Goal: Check status: Check status

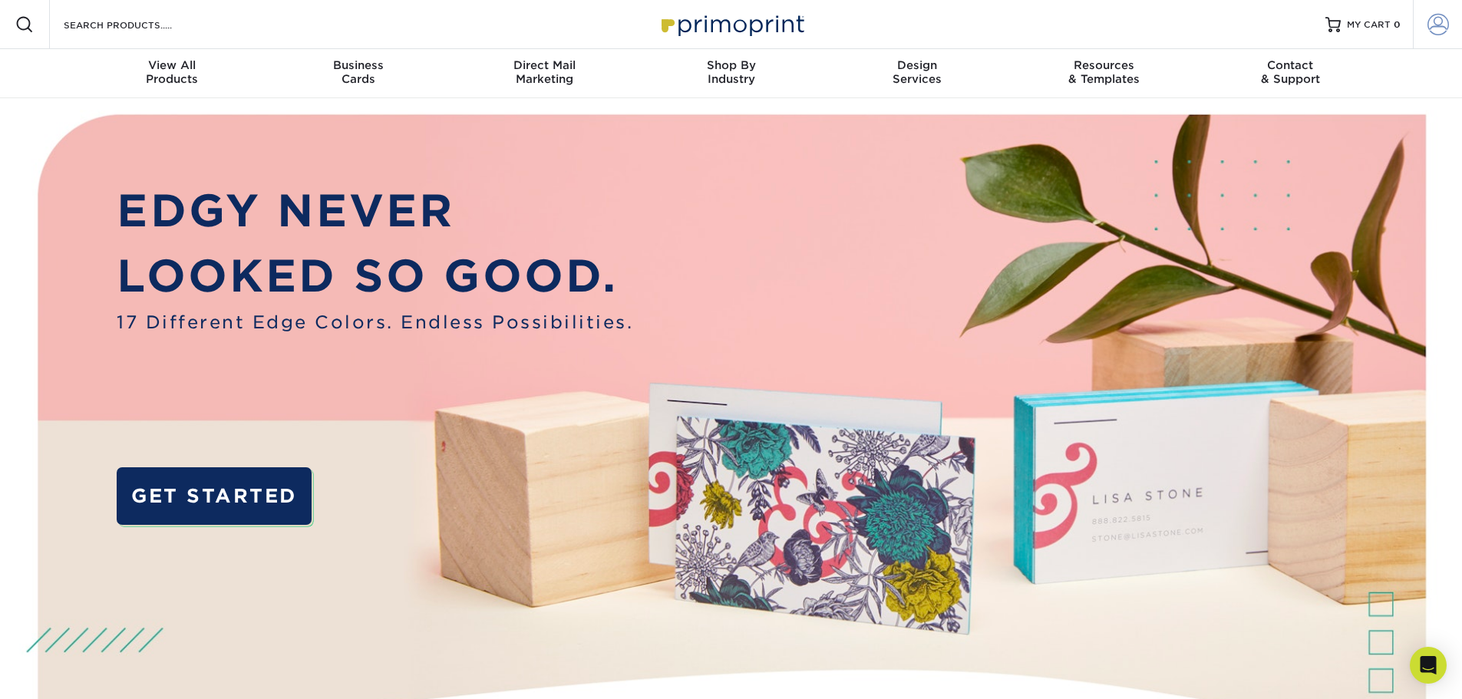
click at [1442, 24] on span at bounding box center [1438, 24] width 21 height 21
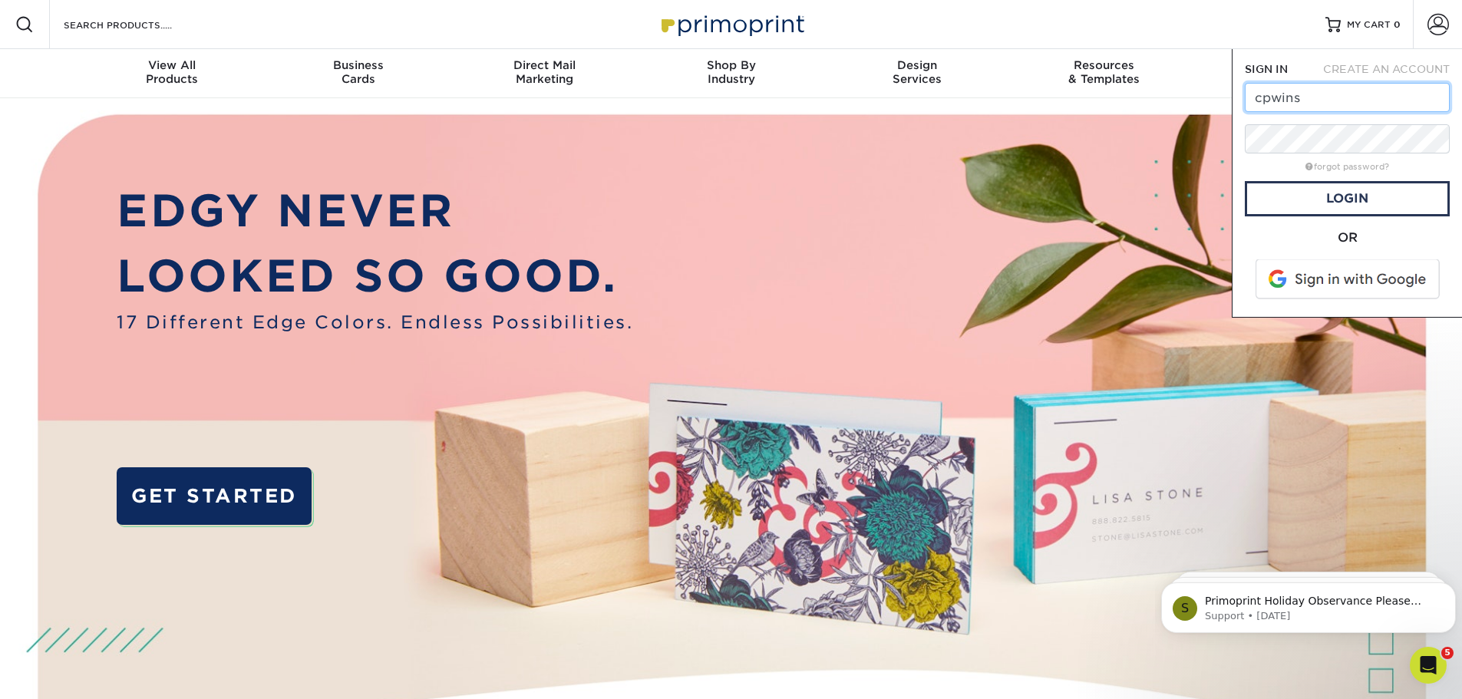
type input "[EMAIL_ADDRESS][DOMAIN_NAME]"
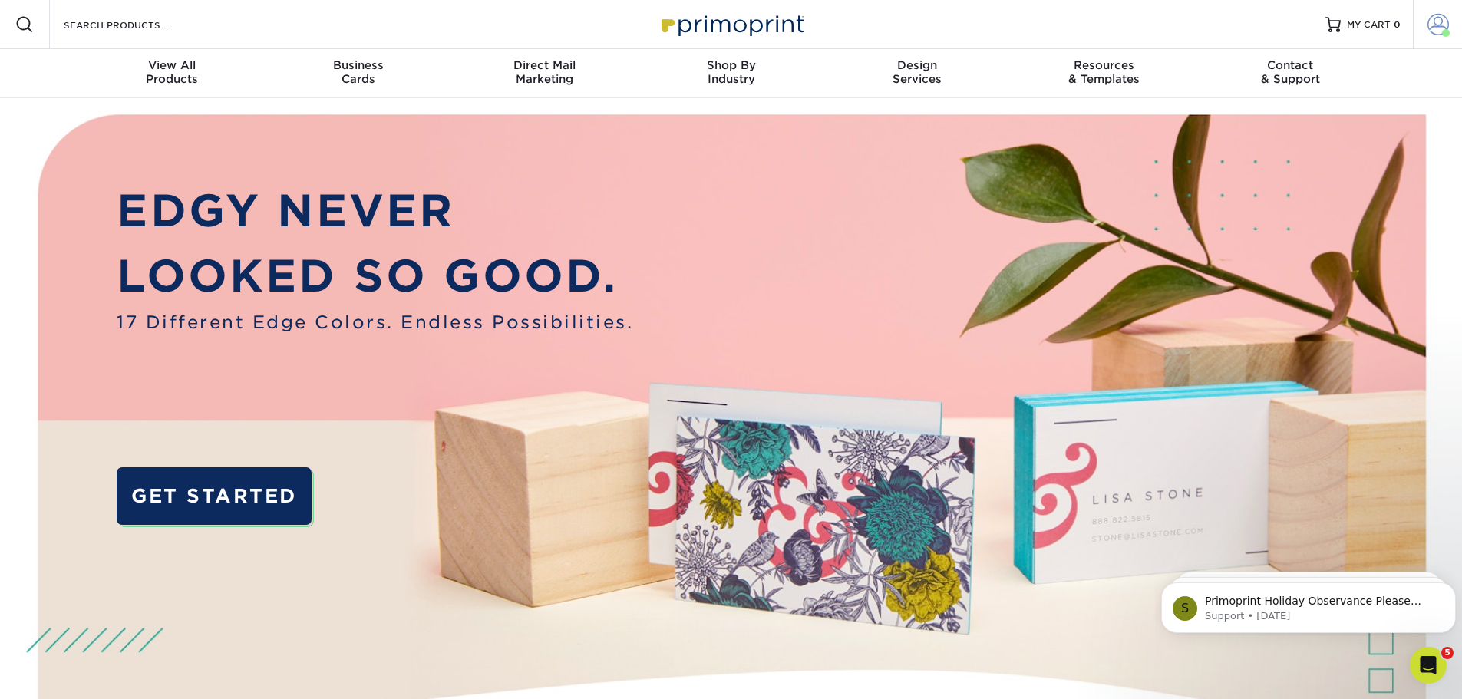
click at [1437, 25] on span at bounding box center [1438, 24] width 21 height 21
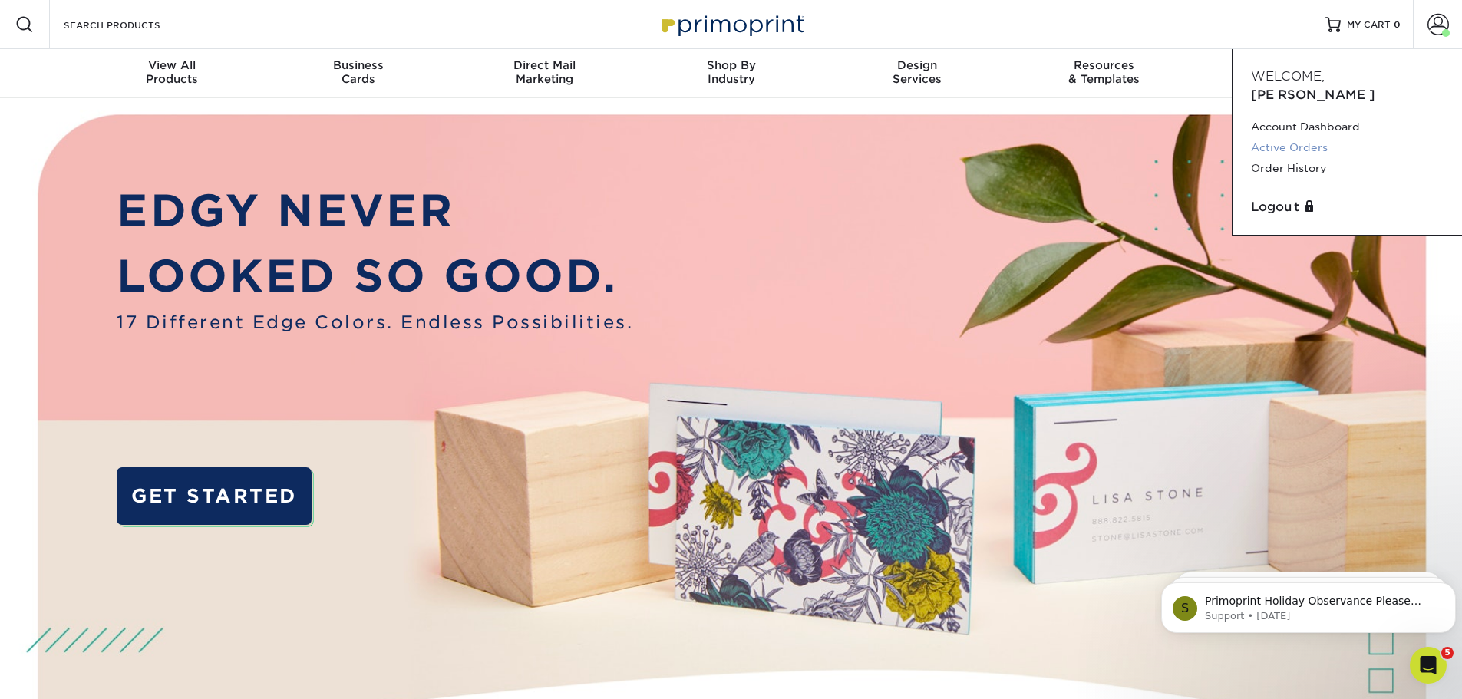
click at [1312, 137] on link "Active Orders" at bounding box center [1347, 147] width 193 height 21
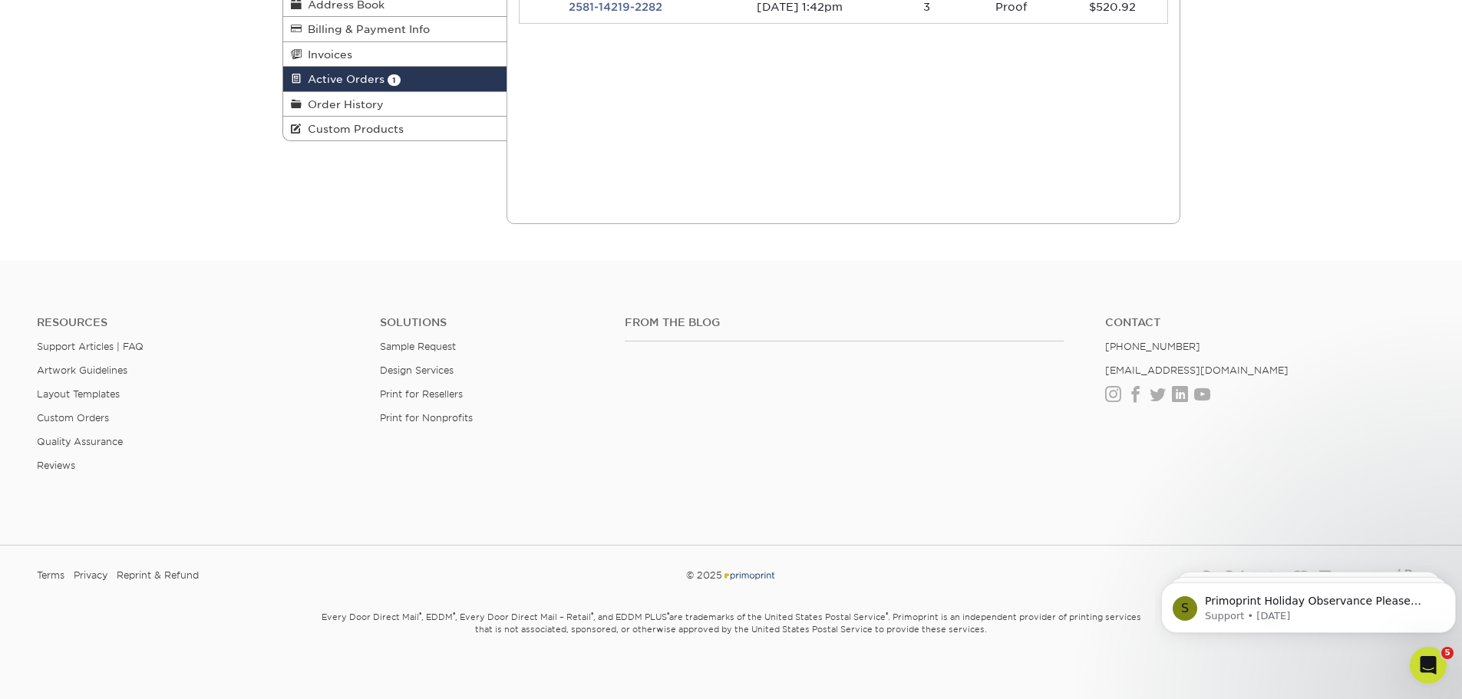
scroll to position [269, 0]
